Goal: Information Seeking & Learning: Learn about a topic

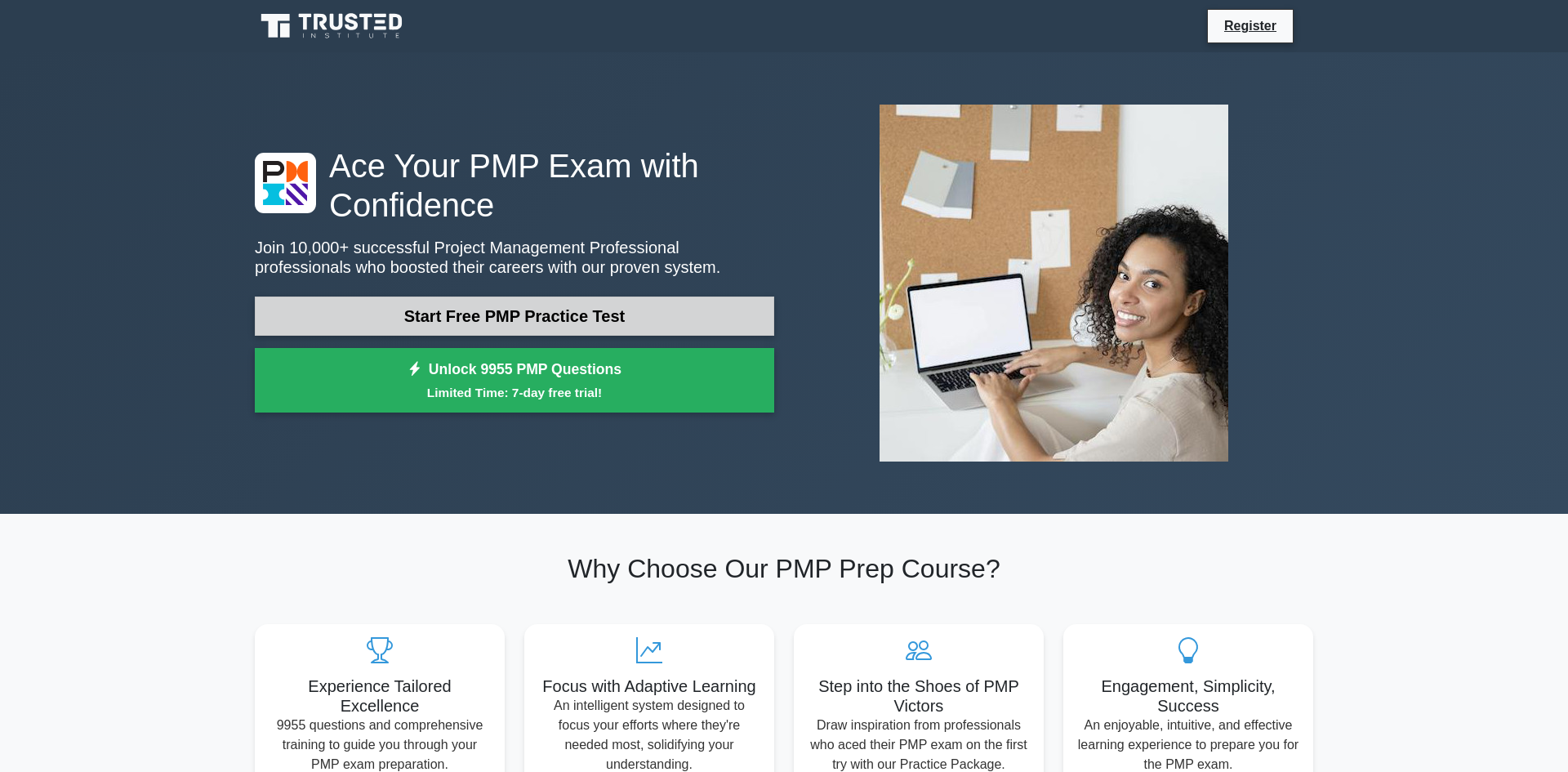
click at [404, 313] on link "Start Free PMP Practice Test" at bounding box center [514, 316] width 519 height 39
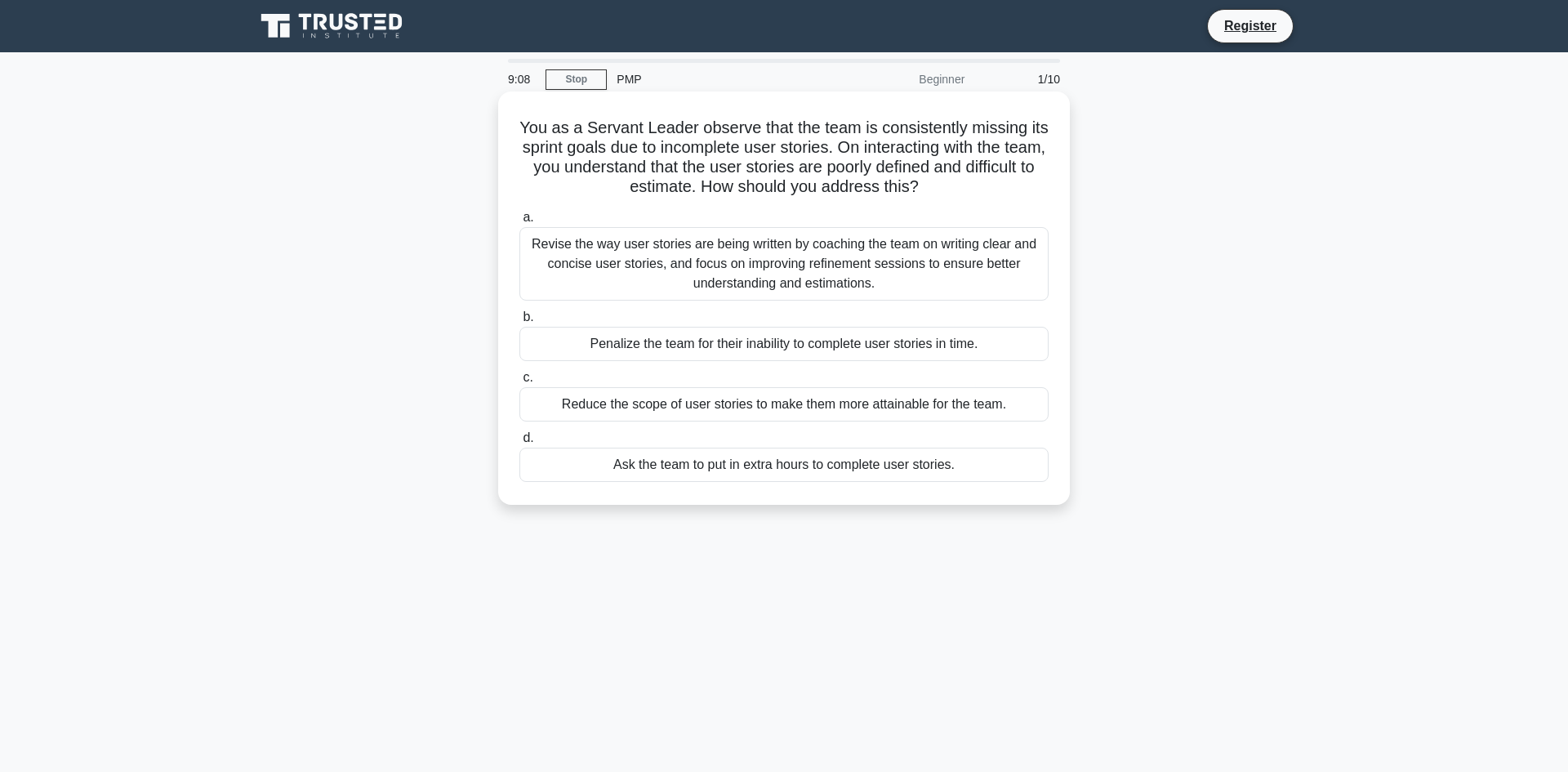
click at [669, 280] on div "Revise the way user stories are being written by coaching the team on writing c…" at bounding box center [783, 263] width 529 height 74
click at [519, 223] on input "a. Revise the way user stories are being written by coaching the team on writin…" at bounding box center [519, 218] width 0 height 11
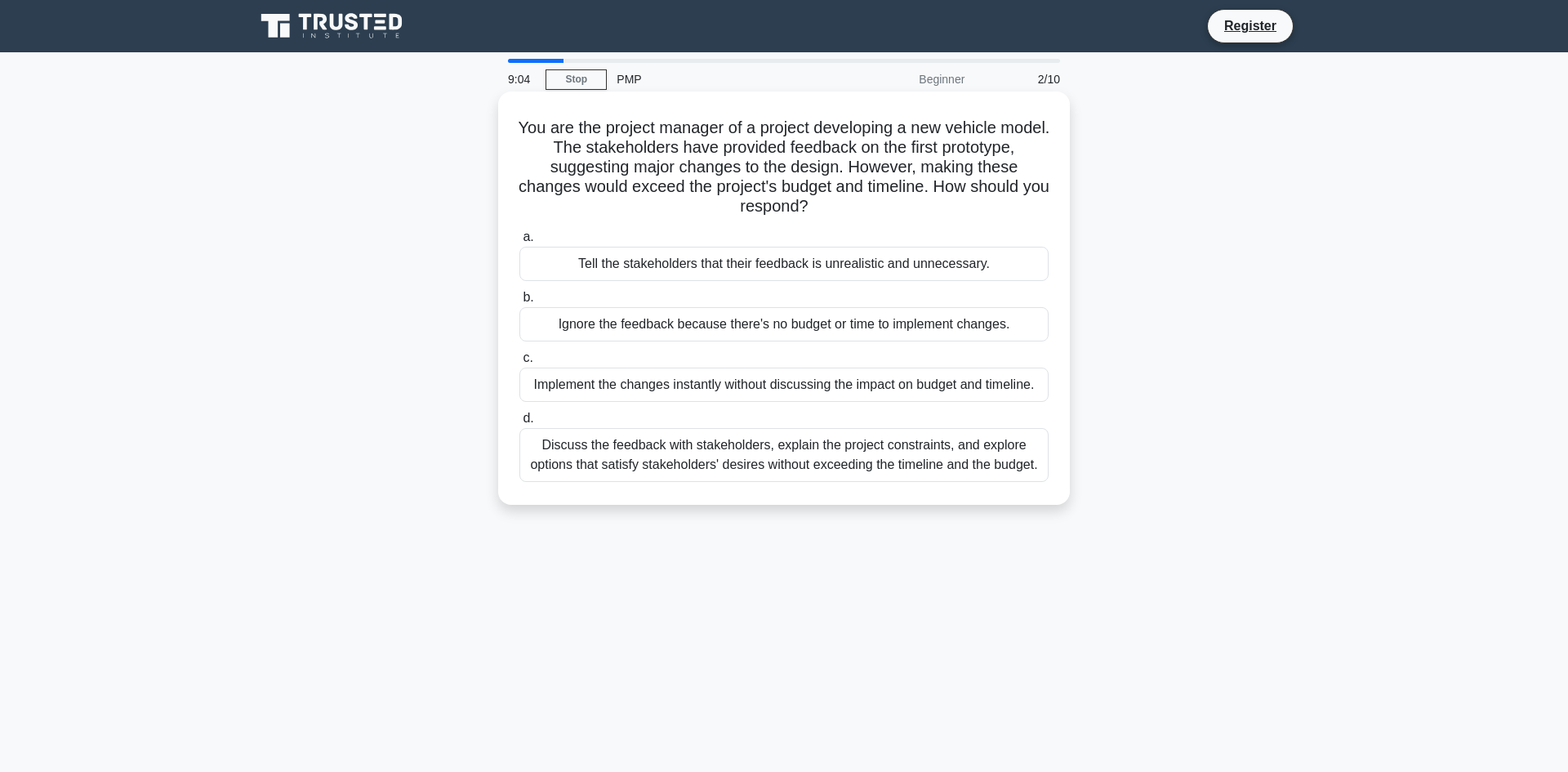
click at [669, 280] on div "Tell the stakeholders that their feedback is unrealistic and unnecessary." at bounding box center [783, 263] width 529 height 34
click at [519, 242] on input "a. Tell the stakeholders that their feedback is unrealistic and unnecessary." at bounding box center [519, 236] width 0 height 11
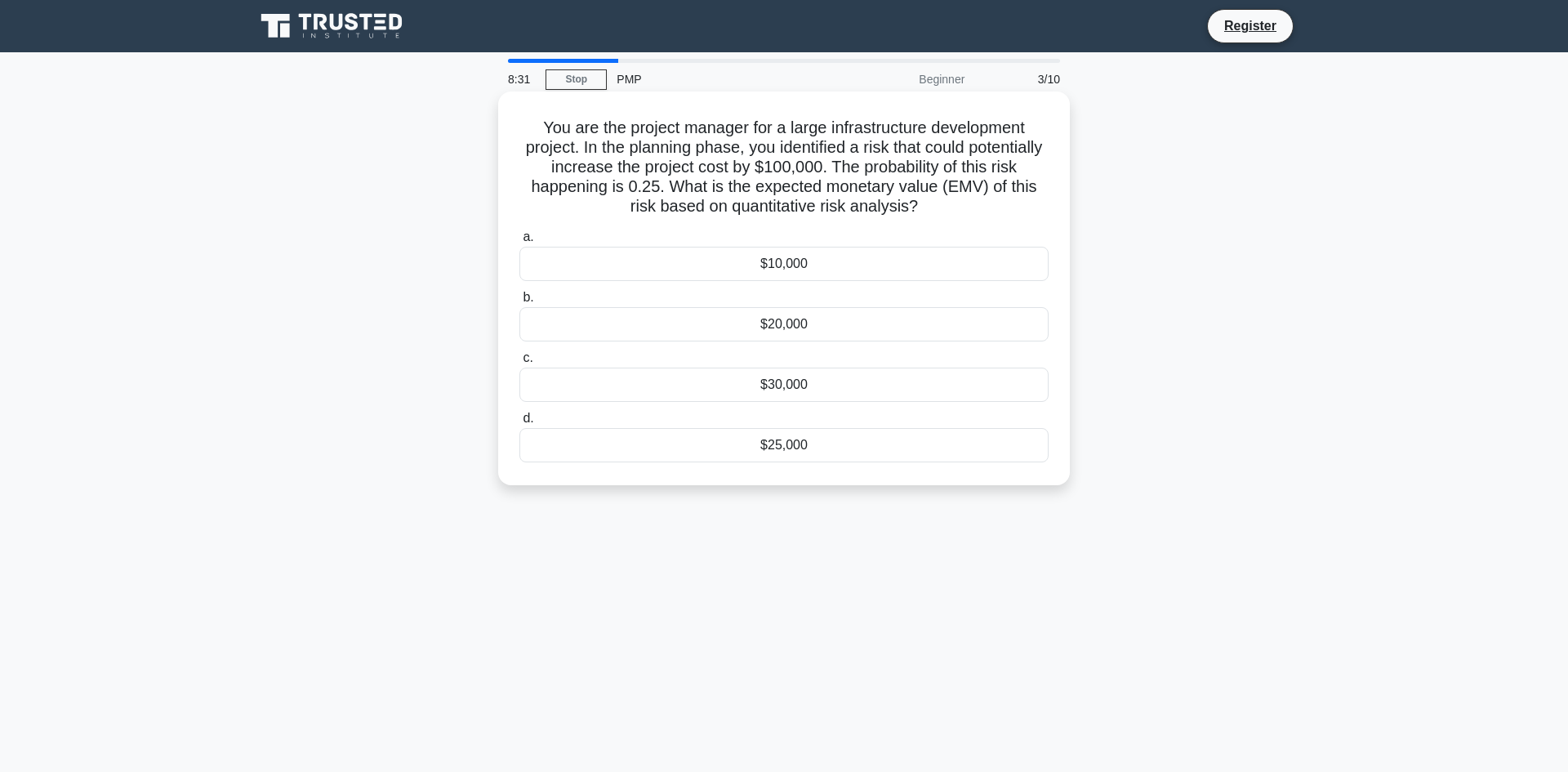
click at [729, 455] on div "$25,000" at bounding box center [783, 444] width 529 height 34
click at [519, 423] on input "d. $25,000" at bounding box center [519, 418] width 0 height 11
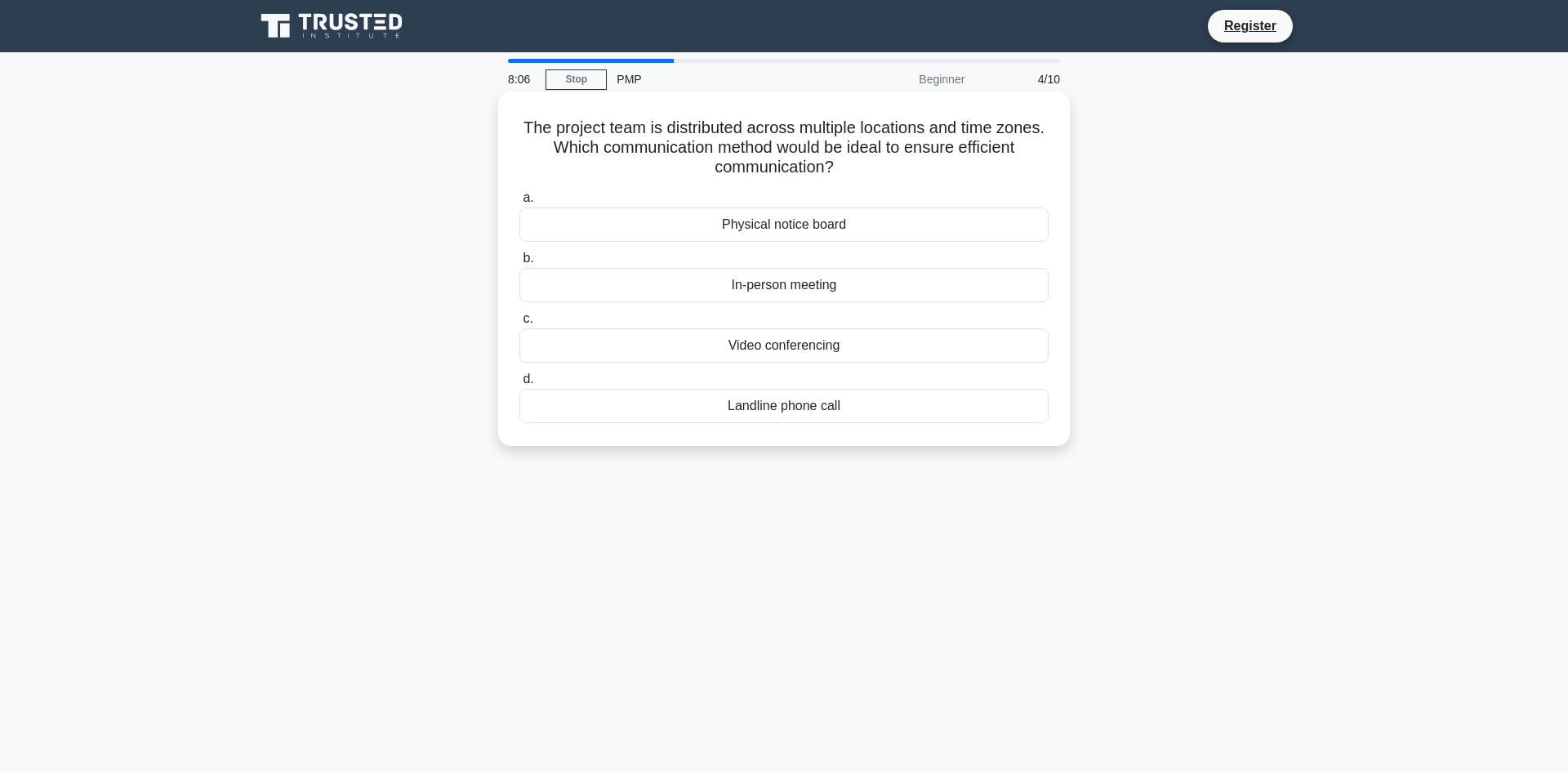
click at [710, 352] on div "Video conferencing" at bounding box center [783, 345] width 529 height 34
click at [519, 324] on input "c. Video conferencing" at bounding box center [519, 318] width 0 height 11
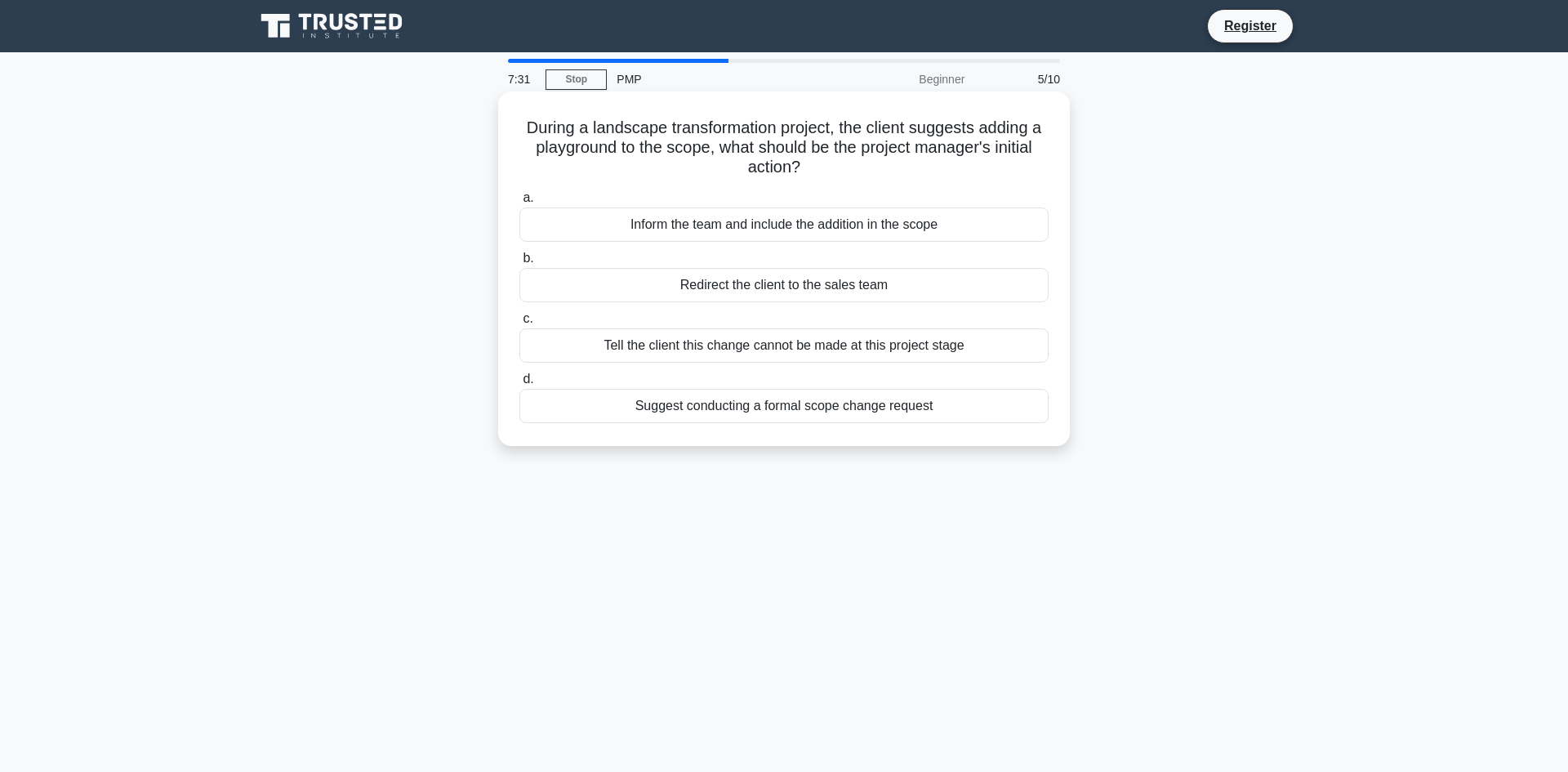
click at [705, 353] on div "Tell the client this change cannot be made at this project stage" at bounding box center [783, 345] width 529 height 34
click at [519, 324] on input "c. Tell the client this change cannot be made at this project stage" at bounding box center [519, 318] width 0 height 11
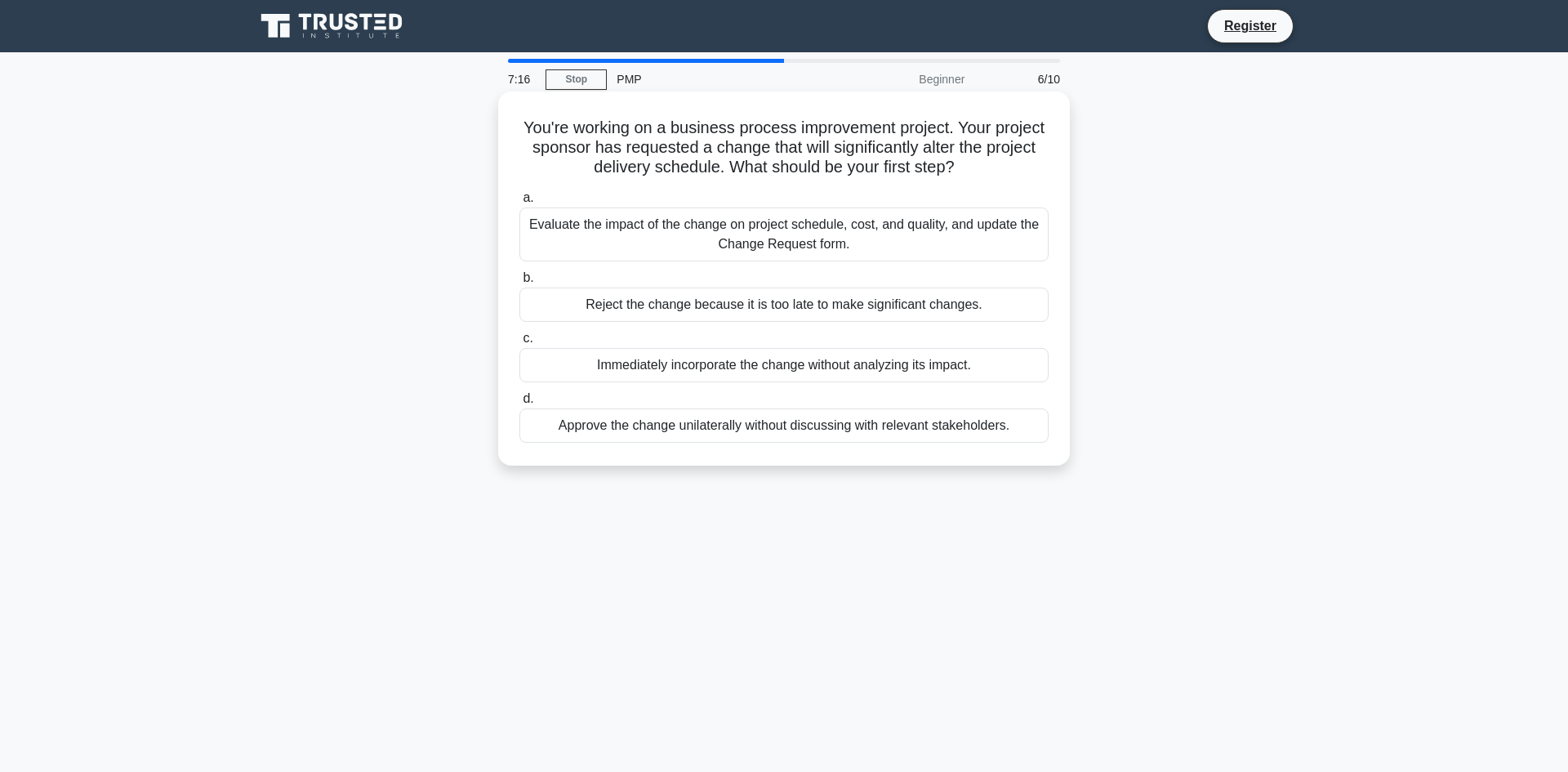
click at [695, 243] on div "Evaluate the impact of the change on project schedule, cost, and quality, and u…" at bounding box center [783, 234] width 529 height 54
click at [519, 203] on input "a. Evaluate the impact of the change on project schedule, cost, and quality, an…" at bounding box center [519, 198] width 0 height 11
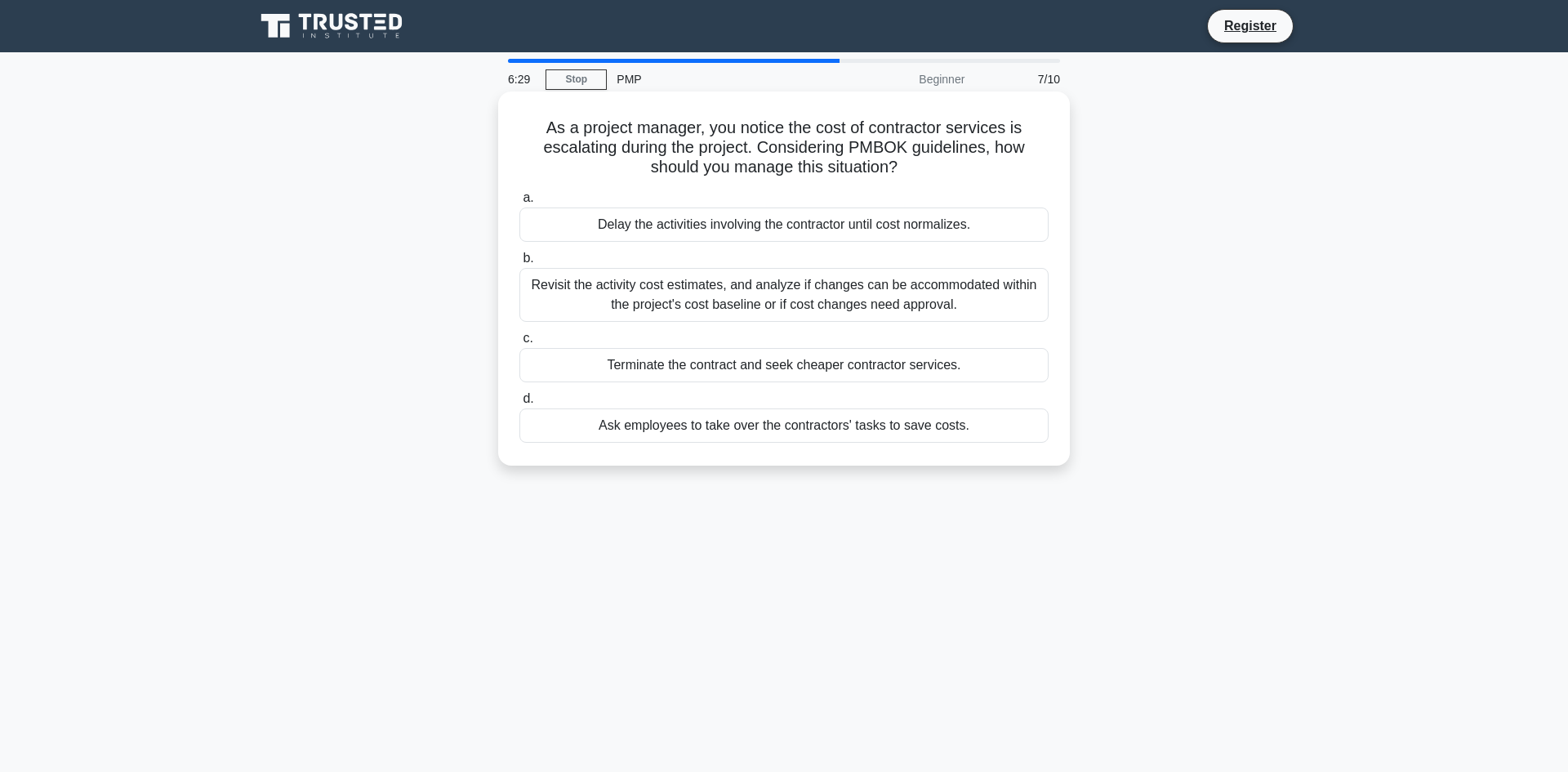
click at [619, 301] on div "Revisit the activity cost estimates, and analyze if changes can be accommodated…" at bounding box center [783, 294] width 529 height 54
click at [519, 264] on input "b. Revisit the activity cost estimates, and analyze if changes can be accommoda…" at bounding box center [519, 258] width 0 height 11
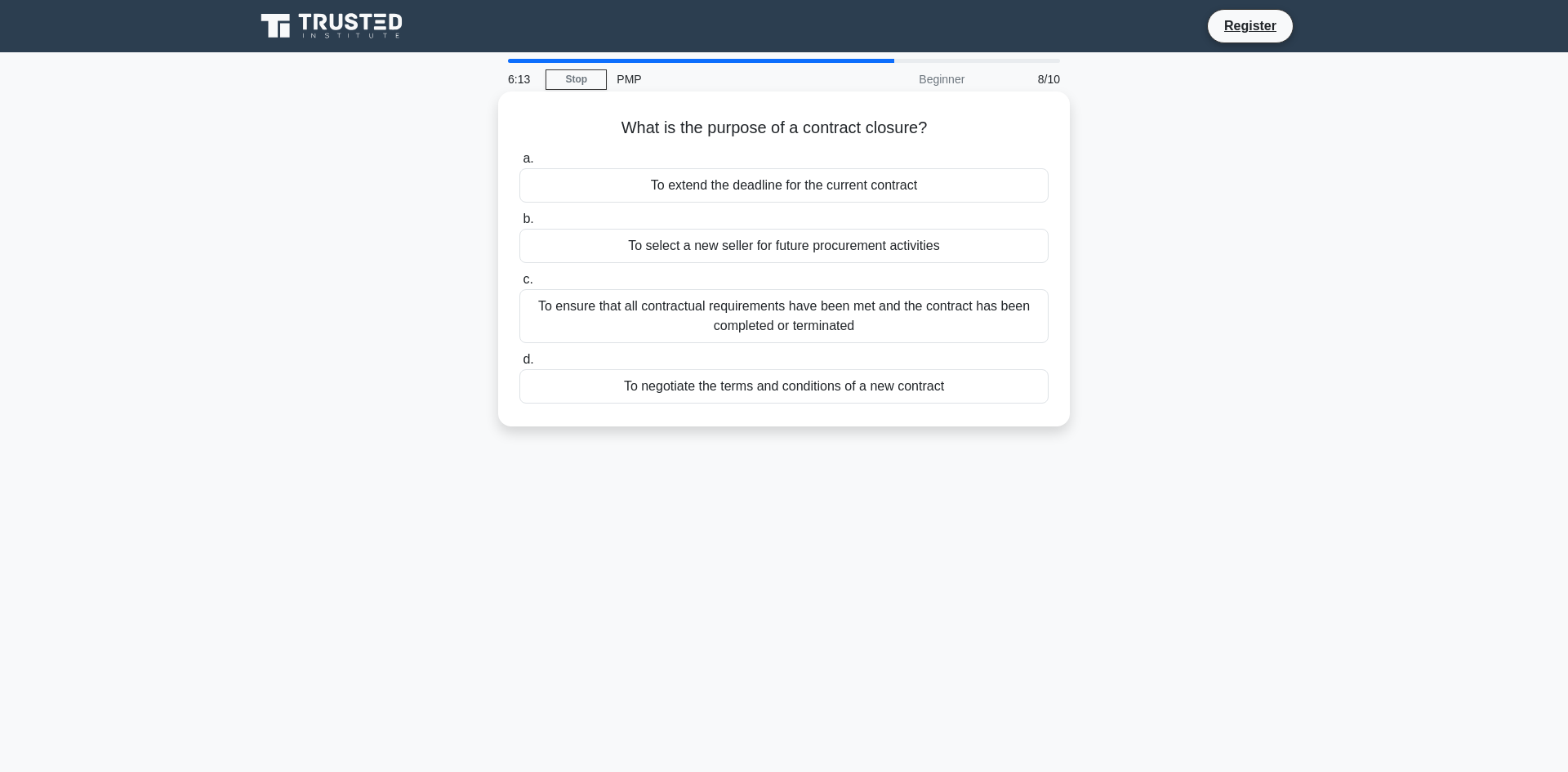
click at [622, 305] on div "To ensure that all contractual requirements have been met and the contract has …" at bounding box center [783, 316] width 529 height 54
click at [519, 285] on input "c. To ensure that all contractual requirements have been met and the contract h…" at bounding box center [519, 280] width 0 height 11
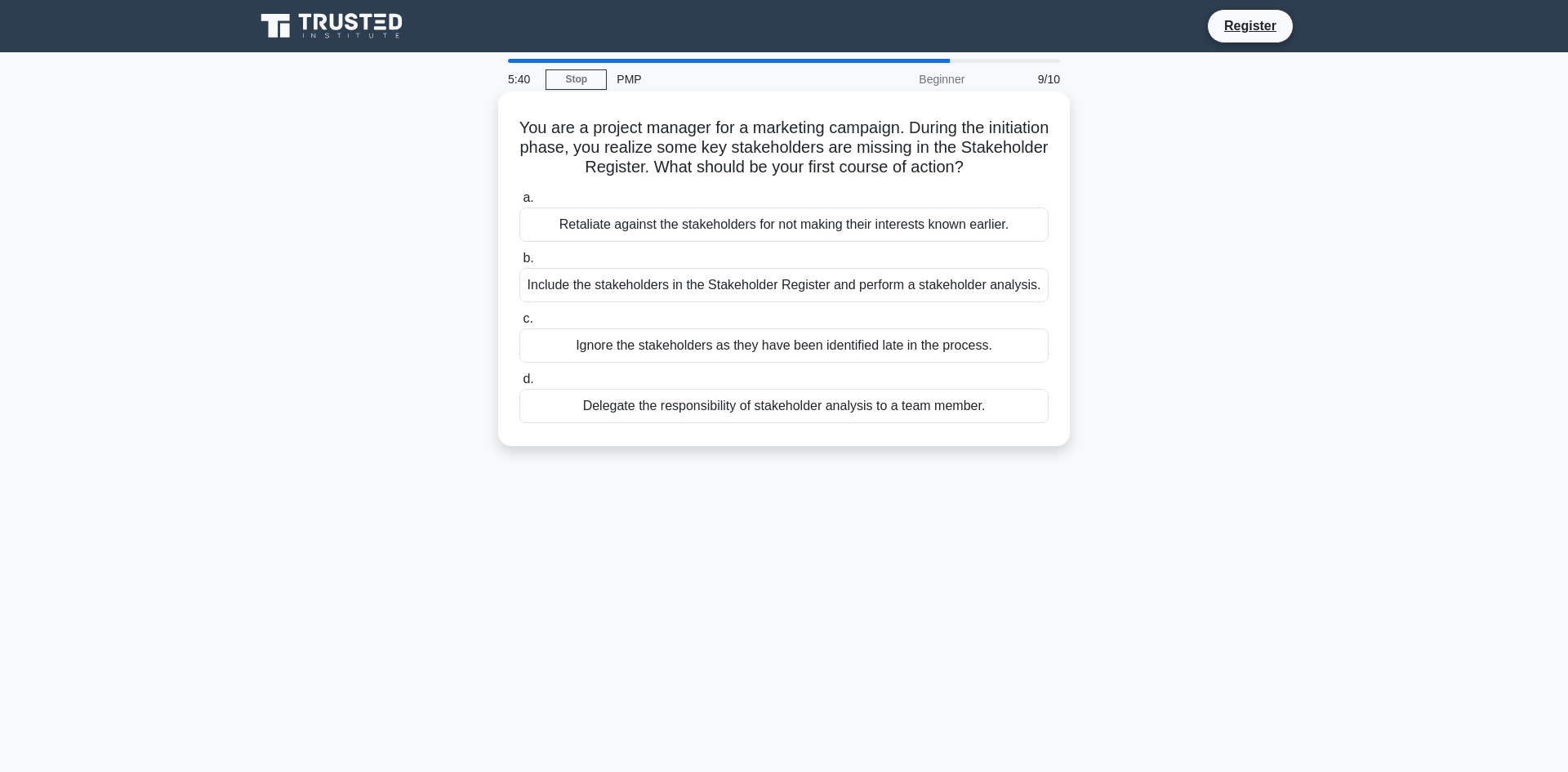
click at [625, 297] on div "Include the stakeholders in the Stakeholder Register and perform a stakeholder …" at bounding box center [783, 285] width 529 height 34
click at [519, 264] on input "b. Include the stakeholders in the Stakeholder Register and perform a stakehold…" at bounding box center [519, 258] width 0 height 11
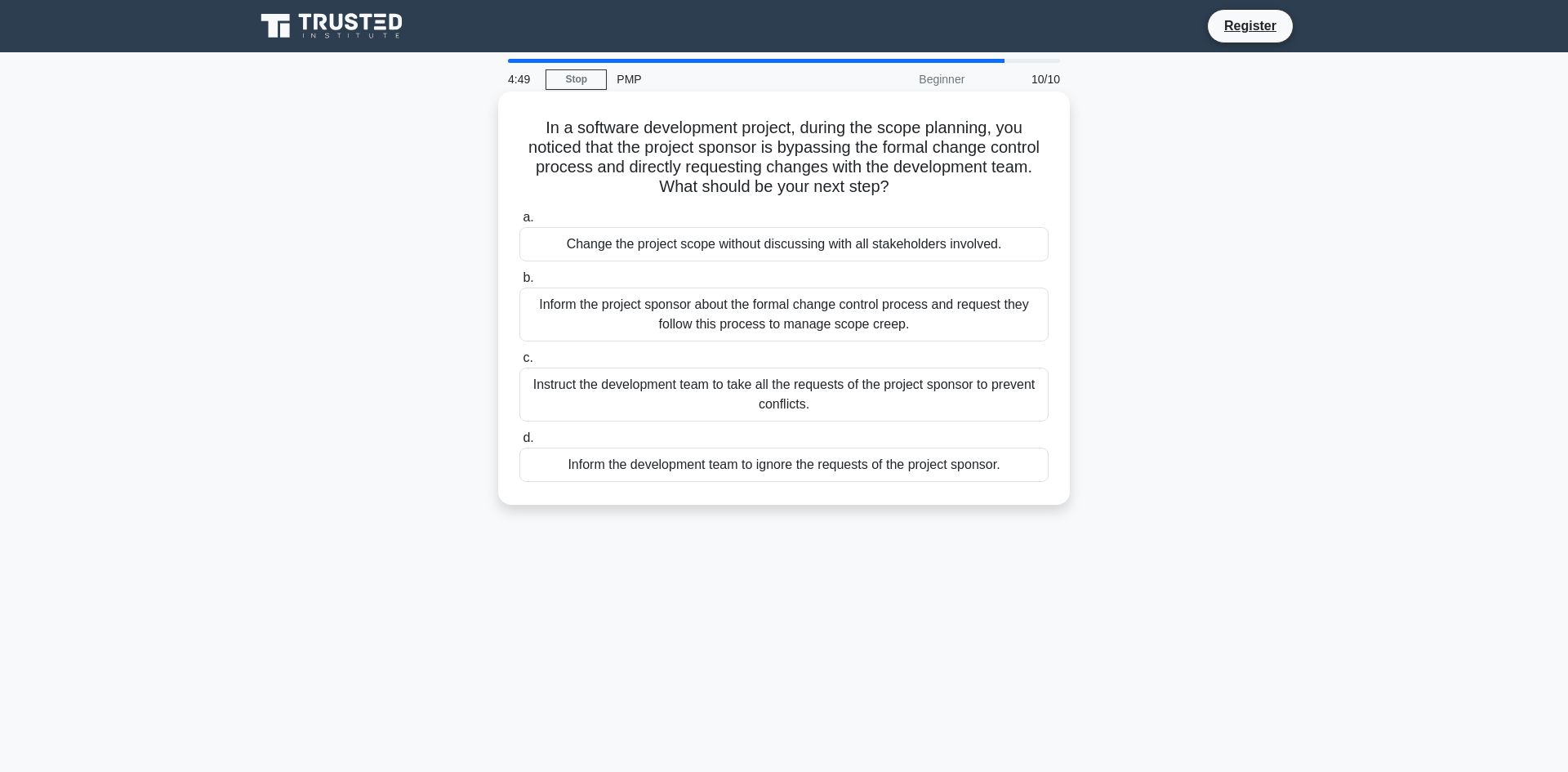
click at [631, 310] on div "Inform the project sponsor about the formal change control process and request …" at bounding box center [783, 314] width 529 height 54
click at [519, 284] on input "b. Inform the project sponsor about the formal change control process and reque…" at bounding box center [519, 278] width 0 height 11
